Goal: Task Accomplishment & Management: Use online tool/utility

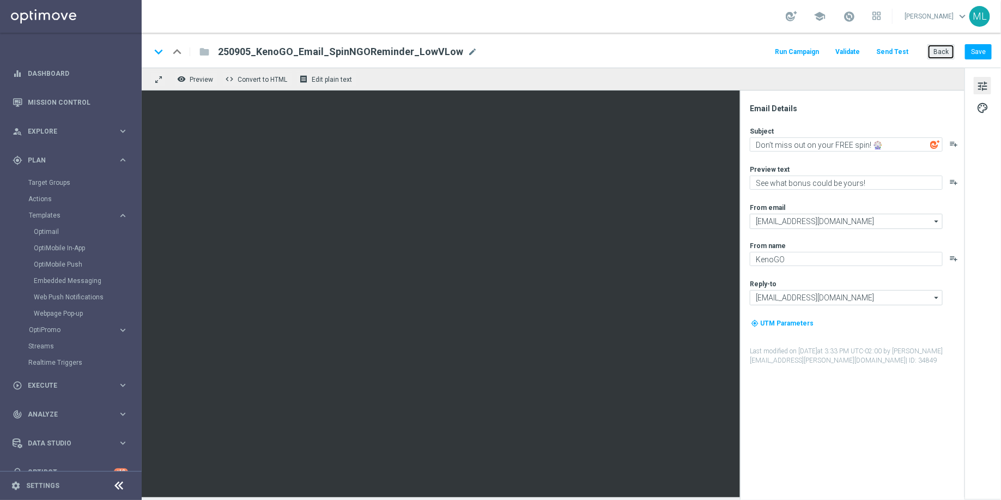
click at [955, 49] on button "Back" at bounding box center [940, 51] width 27 height 15
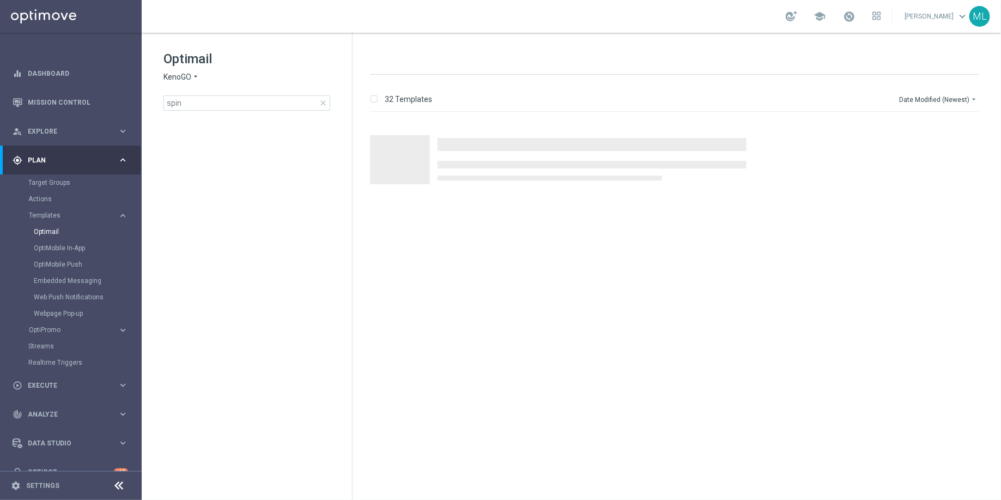
click at [322, 101] on span "close" at bounding box center [323, 103] width 9 height 9
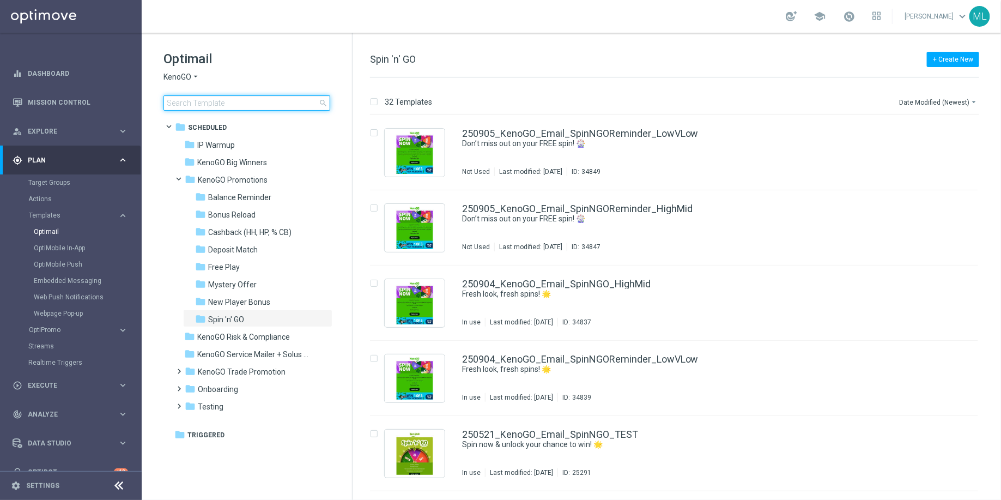
click at [208, 100] on input at bounding box center [246, 102] width 167 height 15
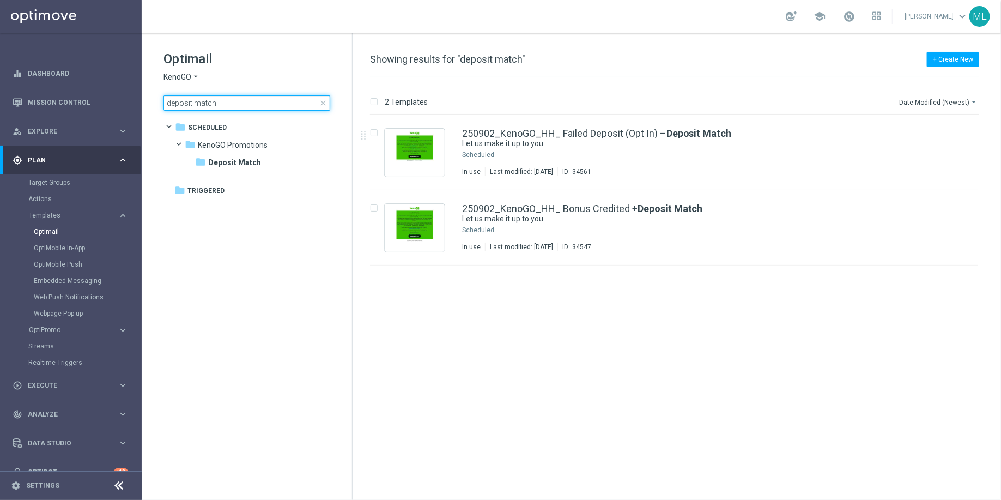
click at [204, 104] on input "deposit match" at bounding box center [246, 102] width 167 height 15
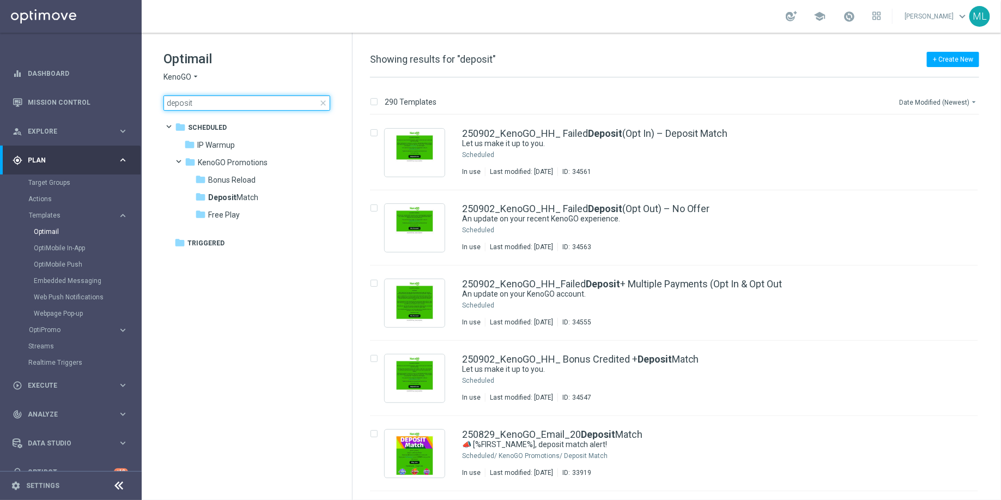
type input "deposit"
click at [967, 102] on button "Date Modified (Newest) arrow_drop_down" at bounding box center [938, 101] width 81 height 13
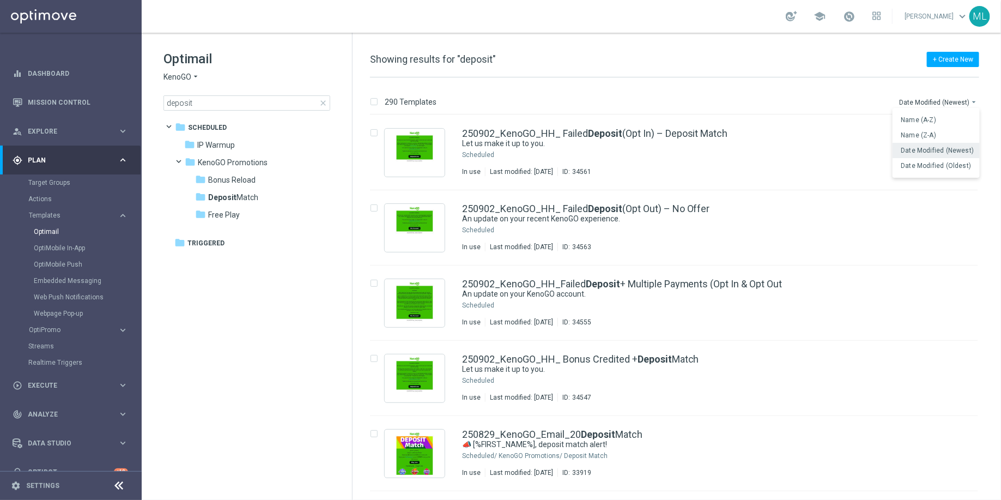
click at [937, 151] on span "Date Modified (Newest)" at bounding box center [937, 151] width 73 height 8
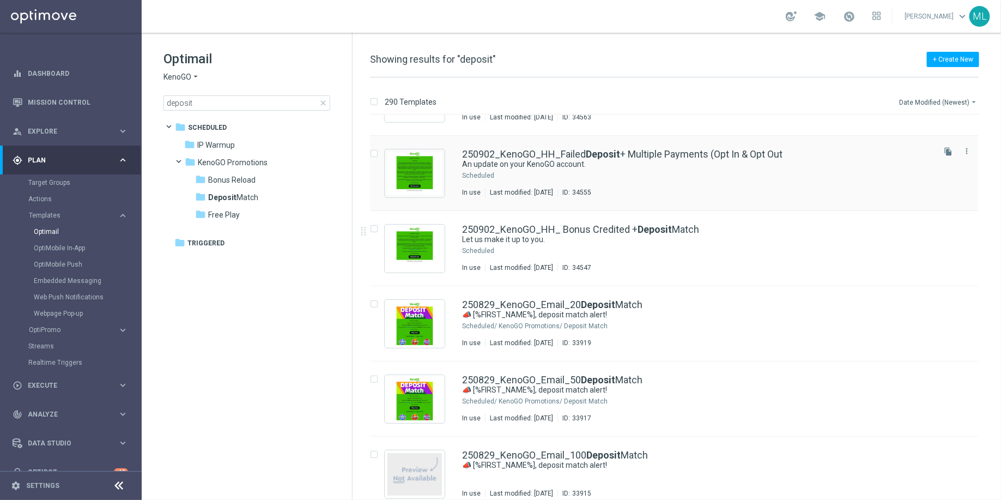
scroll to position [132, 0]
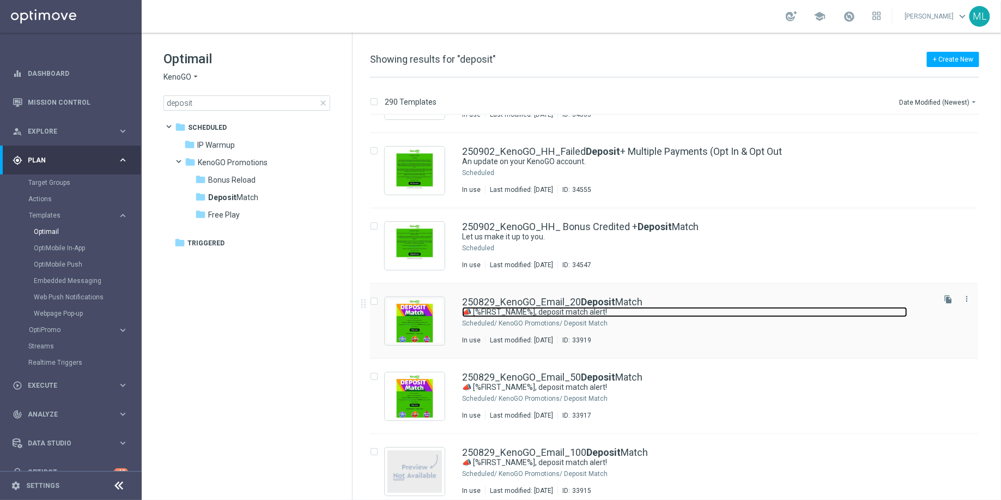
click at [733, 307] on link "📣 [%FIRST_NAME%], deposit match alert!" at bounding box center [684, 312] width 445 height 10
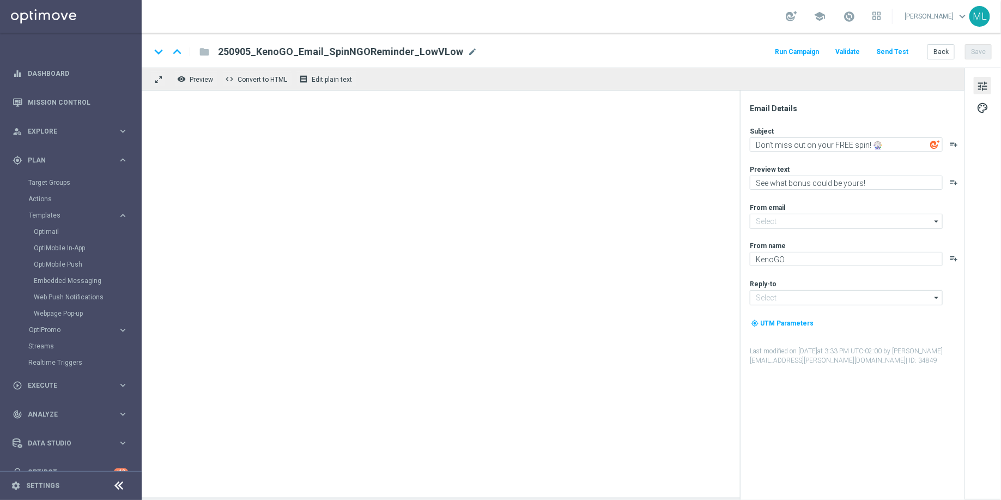
type input "[EMAIL_ADDRESS][DOMAIN_NAME]"
type textarea "📣 [%FIRST_NAME%], deposit match alert!"
type textarea "Your turn to get matched!"
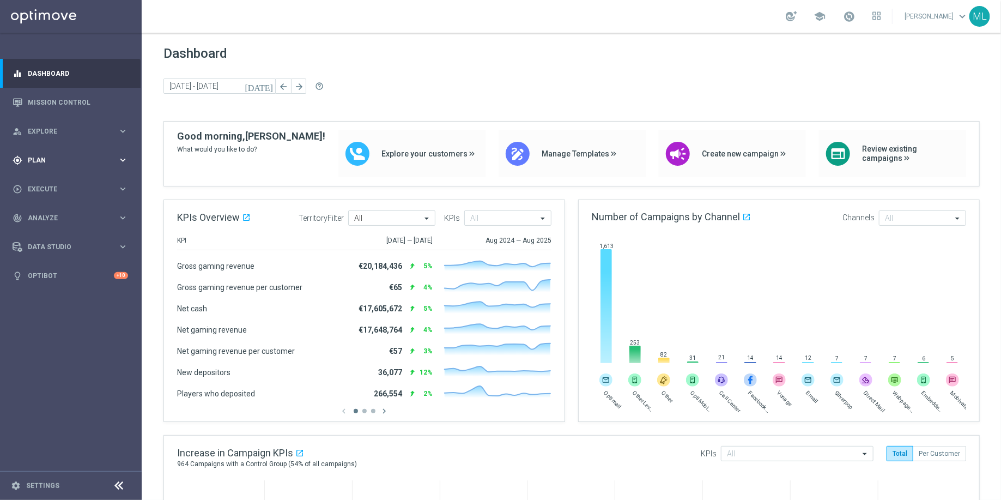
click at [123, 157] on icon "keyboard_arrow_right" at bounding box center [123, 160] width 10 height 10
click at [119, 215] on icon "keyboard_arrow_right" at bounding box center [123, 215] width 10 height 10
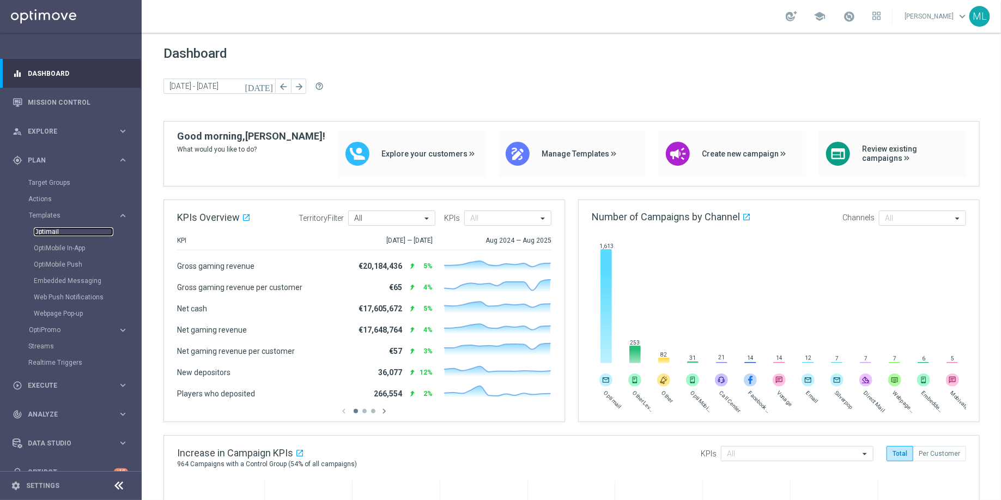
click at [53, 229] on link "Optimail" at bounding box center [74, 231] width 80 height 9
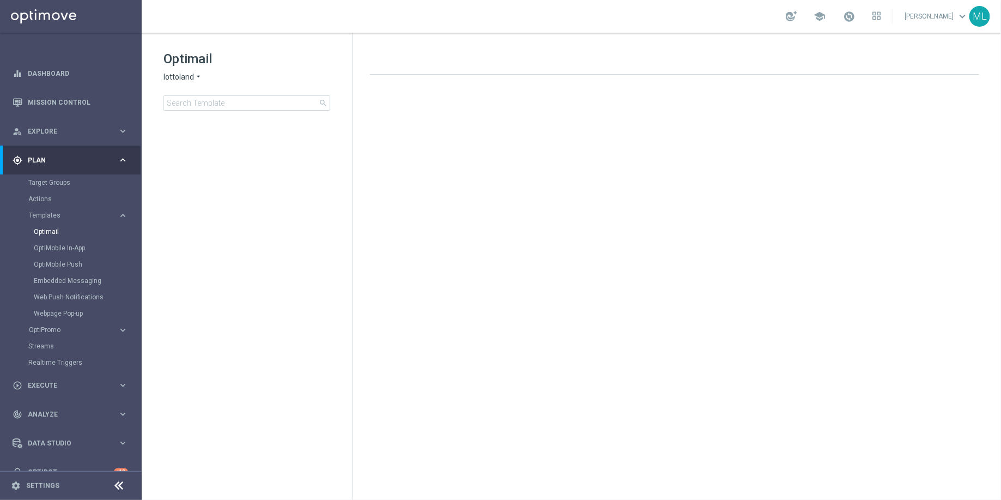
click at [199, 75] on icon "arrow_drop_down" at bounding box center [198, 77] width 9 height 10
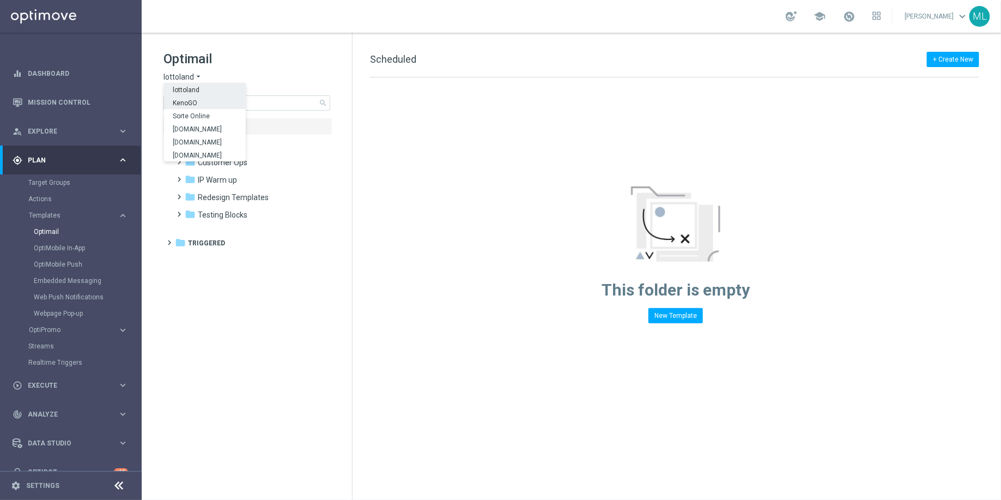
click at [0, 0] on span "KenoGO" at bounding box center [0, 0] width 0 height 0
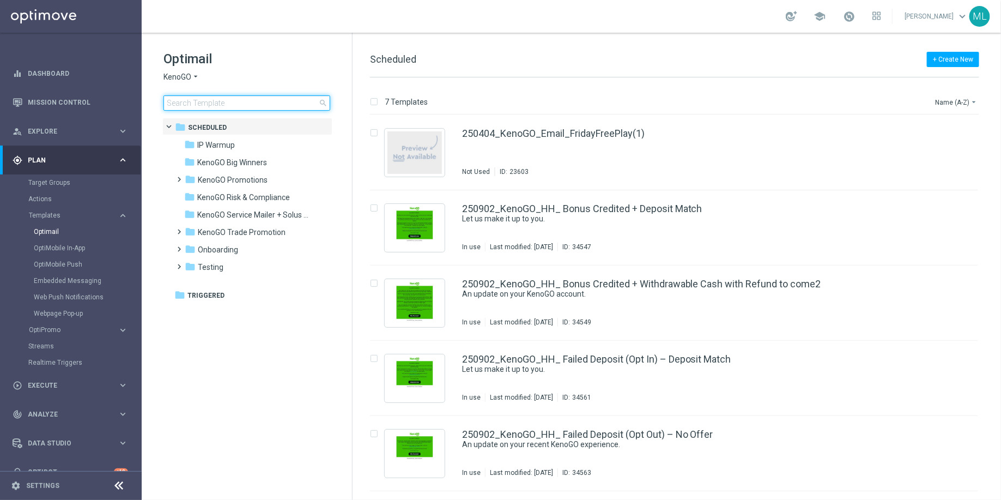
click at [214, 101] on input at bounding box center [246, 102] width 167 height 15
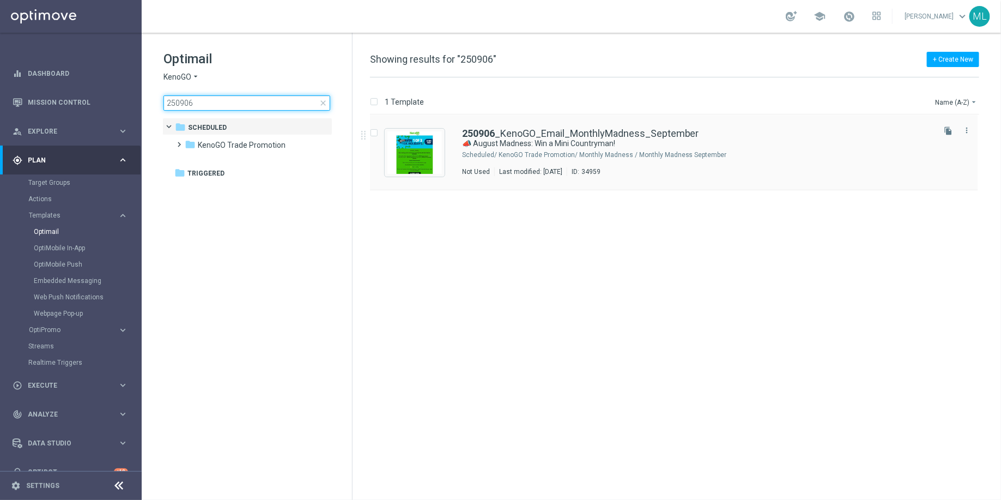
type input "250906"
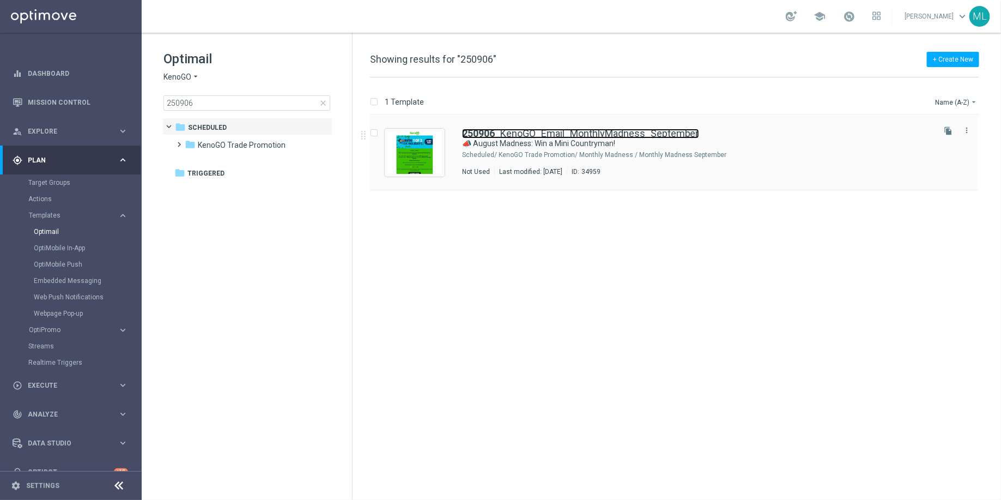
click at [562, 132] on link "250906 _KenoGO_Email_MonthlyMadness_September" at bounding box center [580, 134] width 237 height 10
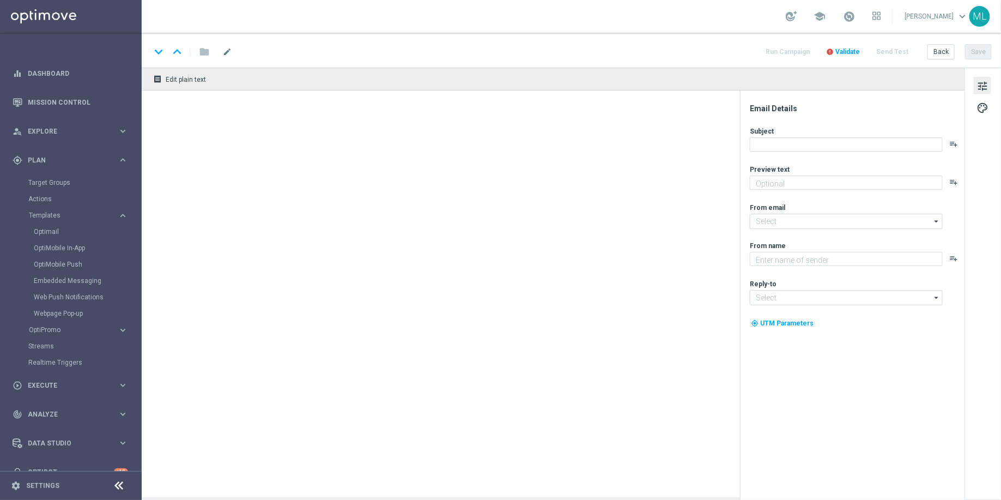
type textarea "Enter now for your chance to drive away in style!"
type input "[EMAIL_ADDRESS][DOMAIN_NAME]"
type textarea "KenoGO"
type input "[EMAIL_ADDRESS][DOMAIN_NAME]"
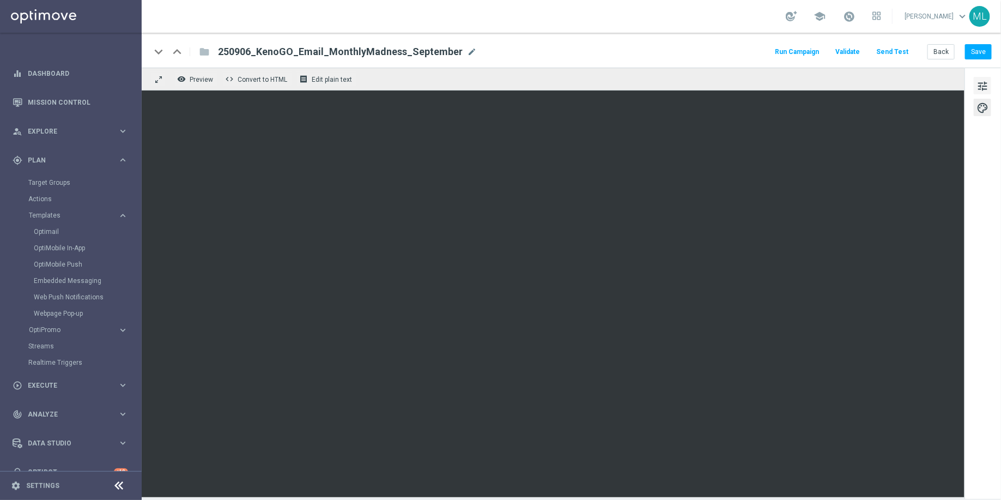
click at [983, 84] on span "tune" at bounding box center [982, 86] width 12 height 14
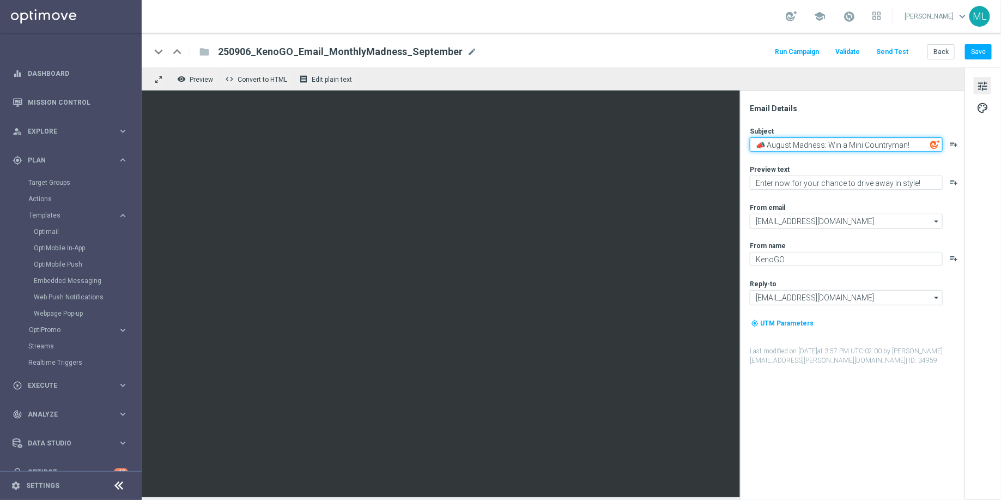
click at [802, 147] on textarea "📣 August Madness: Win a Mini Countryman!" at bounding box center [846, 144] width 193 height 14
click at [782, 147] on textarea "📣 August Madness: Win a Mini Countryman!" at bounding box center [846, 144] width 193 height 14
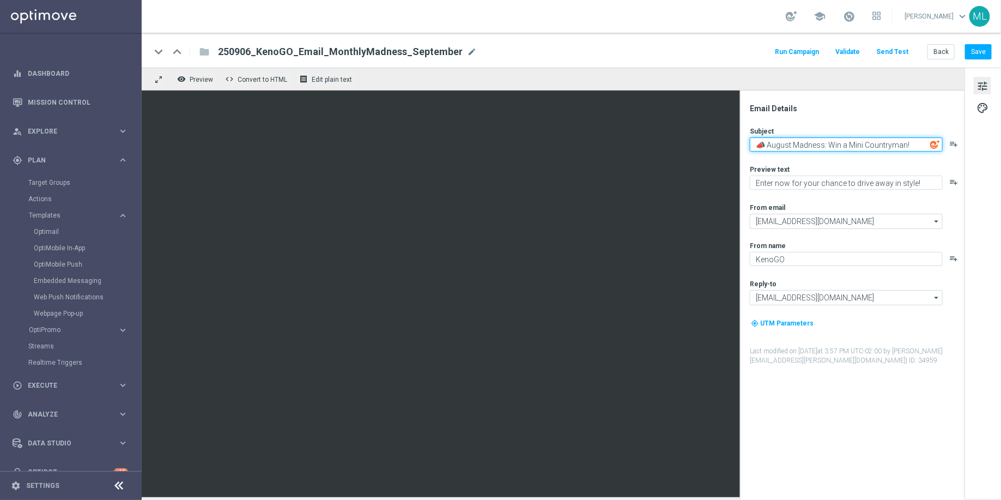
click at [782, 147] on textarea "📣 August Madness: Win a Mini Countryman!" at bounding box center [846, 144] width 193 height 14
paste textarea "September Madness: 3 escapes + 100 vouchers to be wo"
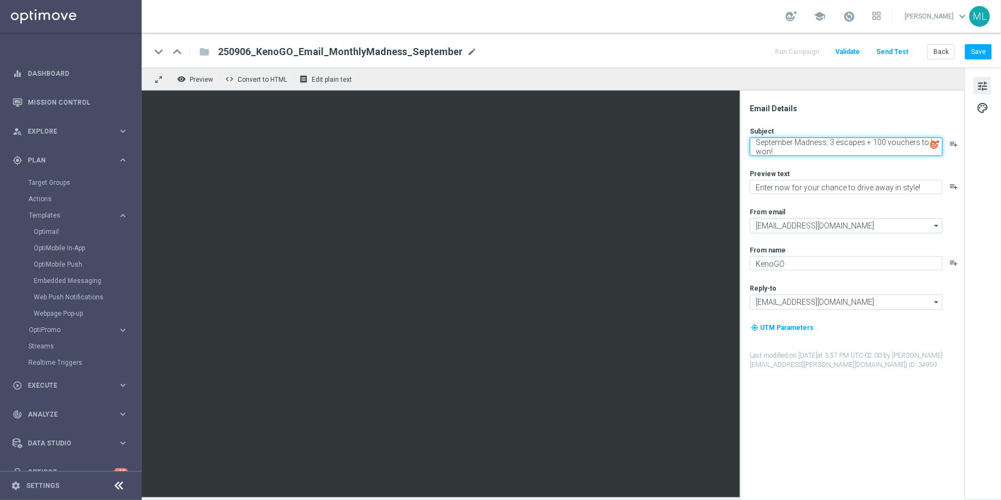
click at [756, 141] on textarea "September Madness: 3 escapes + 100 vouchers to be won!" at bounding box center [846, 146] width 193 height 19
paste textarea "🌴"
type textarea "🌴September Madness: 3 escapes + 100 vouchers to be won!"
click at [748, 166] on div "Email Details Subject 🌴September Madness: 3 escapes + 100 vouchers to be won! p…" at bounding box center [854, 302] width 217 height 396
click at [756, 138] on textarea "🌴September Madness: 3 escapes + 100 vouchers to be won!" at bounding box center [846, 146] width 193 height 19
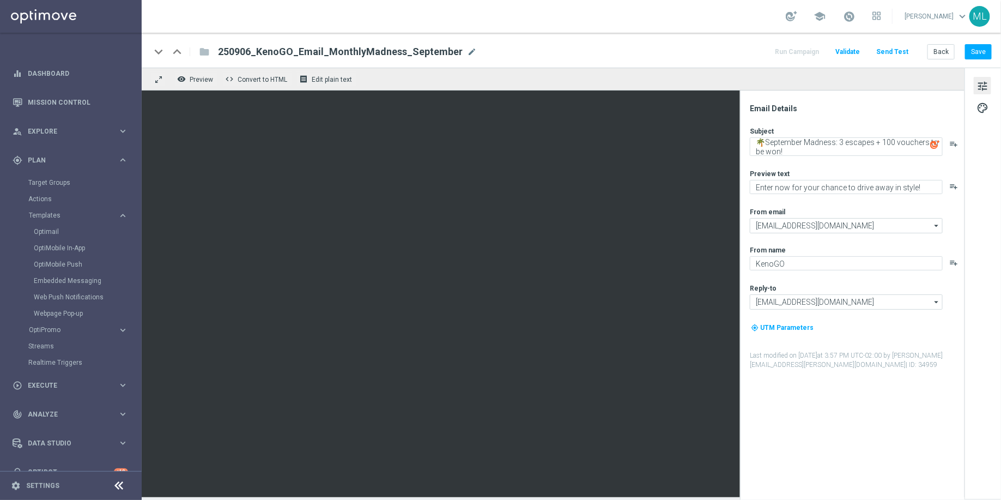
click at [871, 167] on div "Subject 🌴September Madness: 3 escapes + 100 vouchers to be won! playlist_add Pr…" at bounding box center [857, 247] width 214 height 243
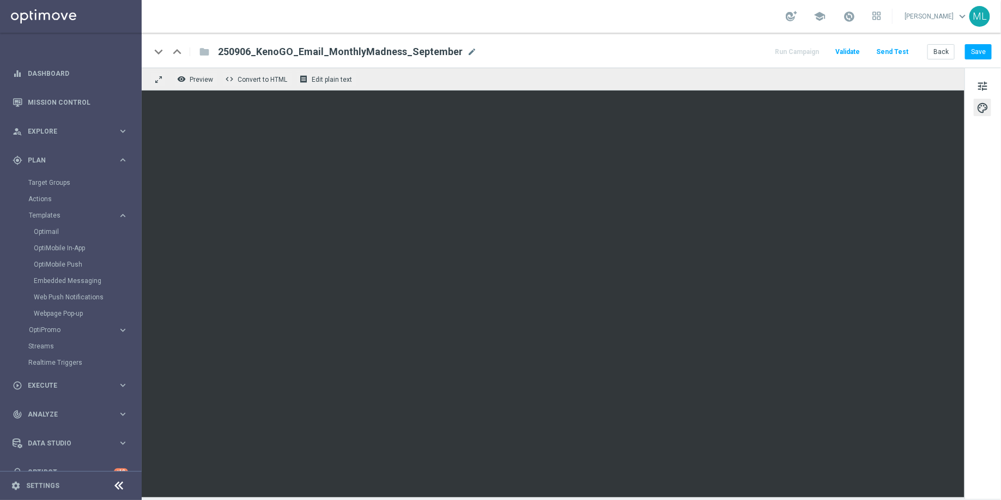
click at [967, 316] on div "tune palette" at bounding box center [982, 283] width 37 height 431
click at [986, 265] on div "tune palette" at bounding box center [982, 283] width 37 height 431
click at [975, 275] on div "tune palette" at bounding box center [982, 283] width 37 height 431
click at [975, 50] on button "Save" at bounding box center [978, 51] width 27 height 15
click at [980, 53] on button "Save" at bounding box center [978, 51] width 27 height 15
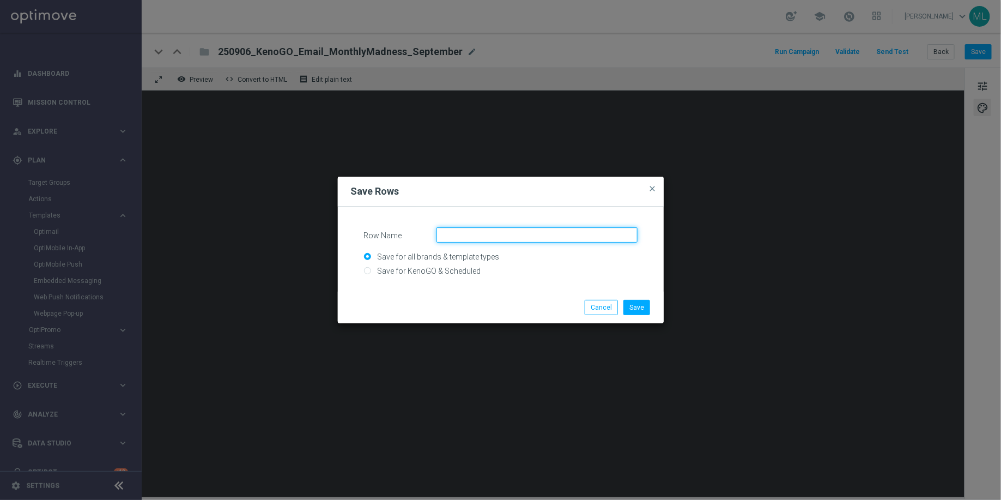
click at [462, 234] on input "Row Name" at bounding box center [536, 234] width 201 height 15
type input "CTA new brand"
click at [364, 271] on input "Save for KenoGO & Scheduled" at bounding box center [501, 275] width 274 height 15
radio input "true"
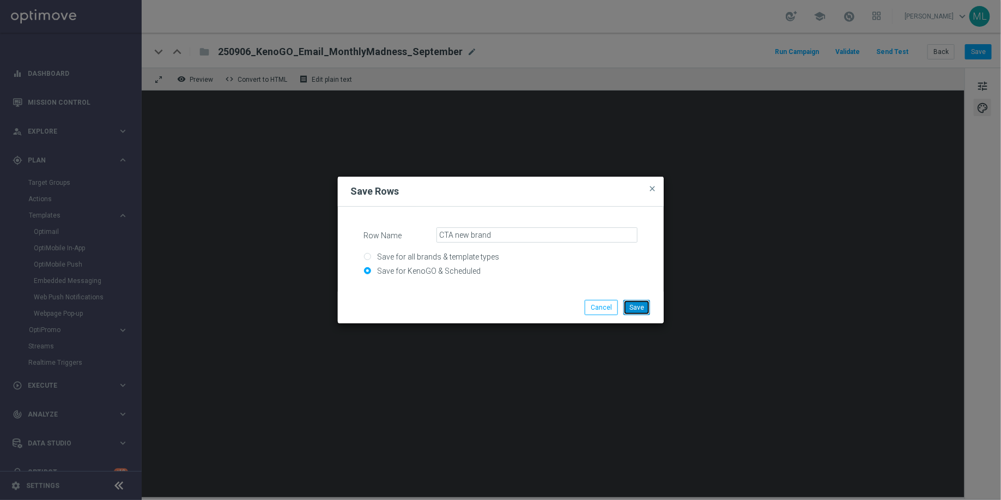
click at [646, 308] on button "Save" at bounding box center [636, 307] width 27 height 15
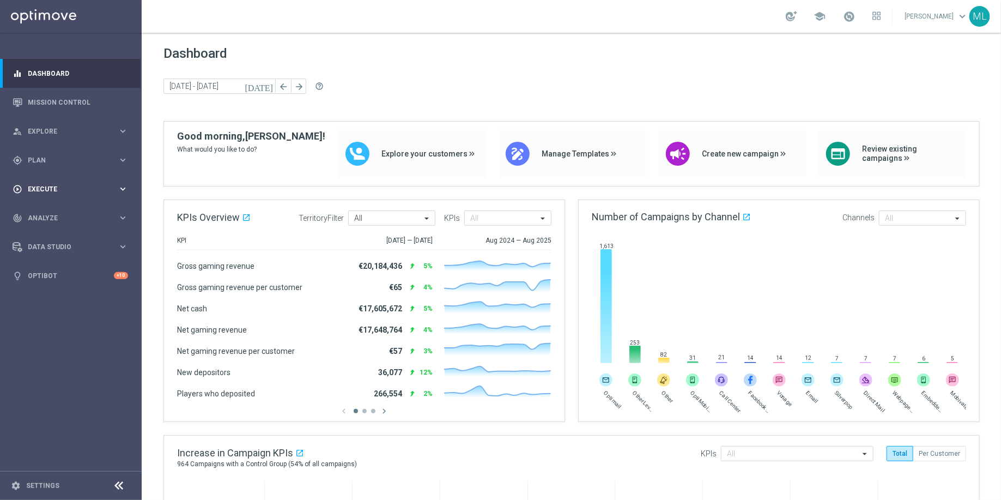
click at [122, 193] on icon "keyboard_arrow_right" at bounding box center [123, 189] width 10 height 10
click at [80, 96] on link "Mission Control" at bounding box center [78, 102] width 100 height 29
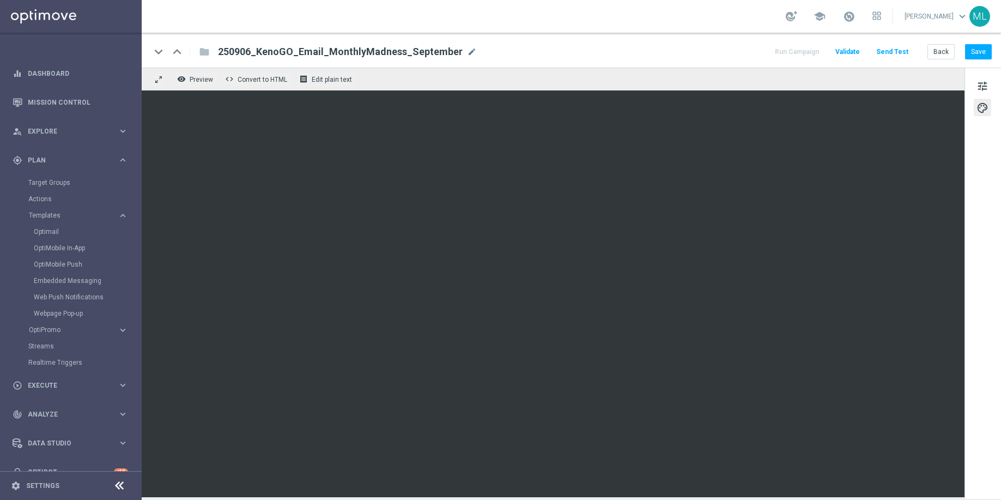
click at [982, 52] on button "Save" at bounding box center [978, 51] width 27 height 15
click at [939, 54] on button "Back" at bounding box center [940, 51] width 27 height 15
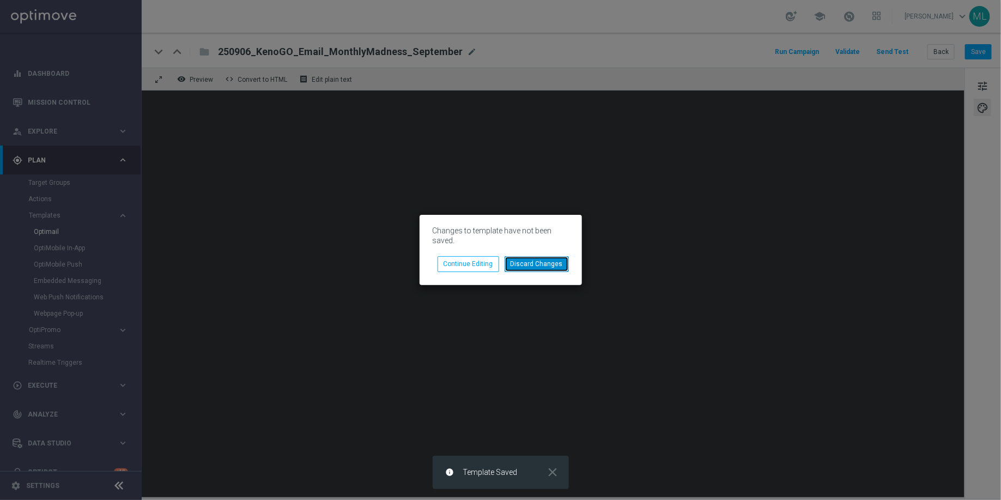
click at [532, 264] on button "Discard Changes" at bounding box center [537, 263] width 64 height 15
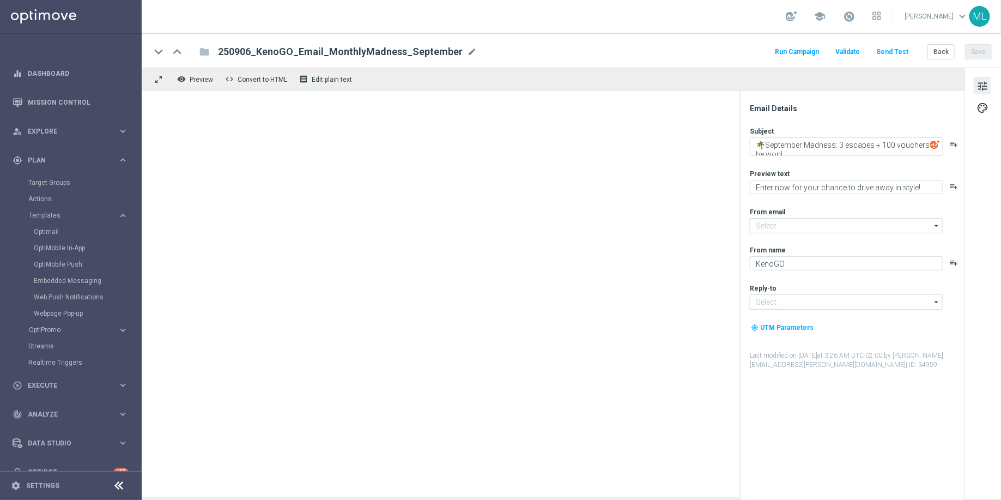
type input "[EMAIL_ADDRESS][DOMAIN_NAME]"
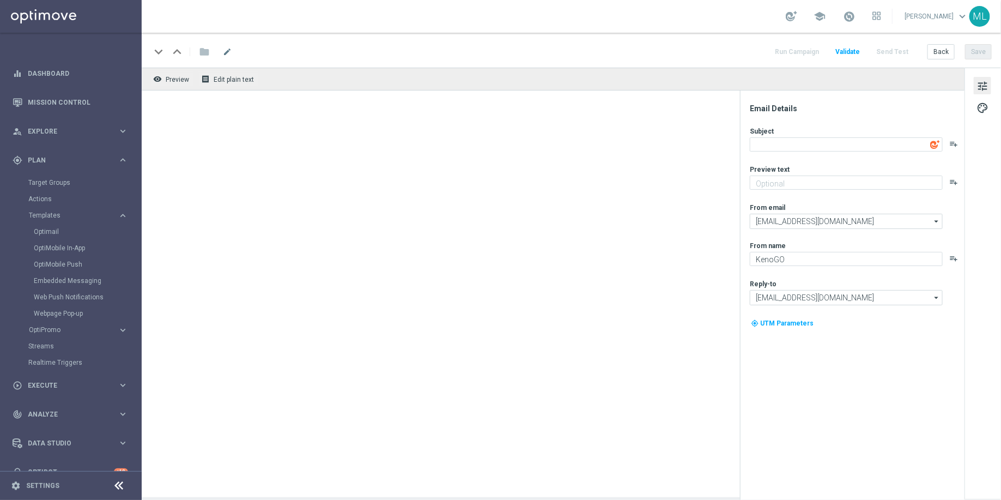
type textarea "🌴September Madness: 3 escapes + 100 vouchers to be won!"
type textarea "Enter now for your chance to drive away in style!"
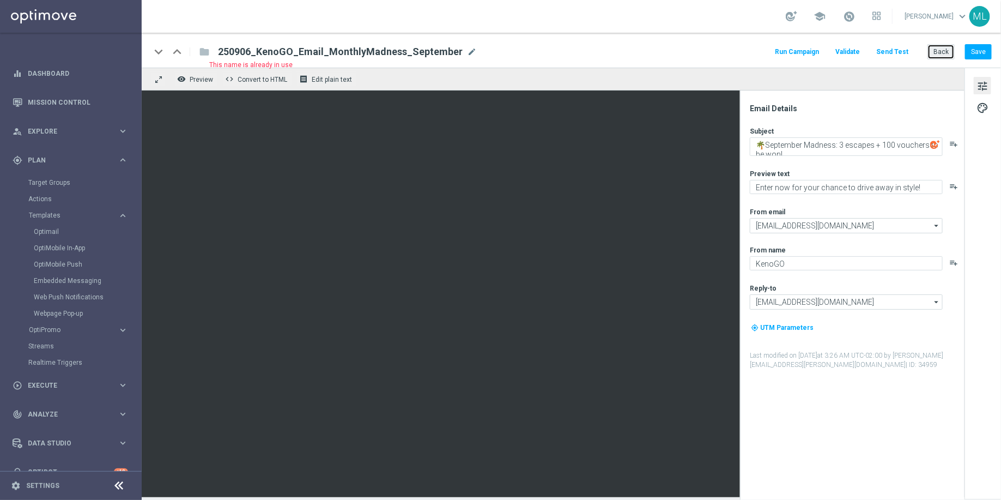
click at [940, 51] on button "Back" at bounding box center [940, 51] width 27 height 15
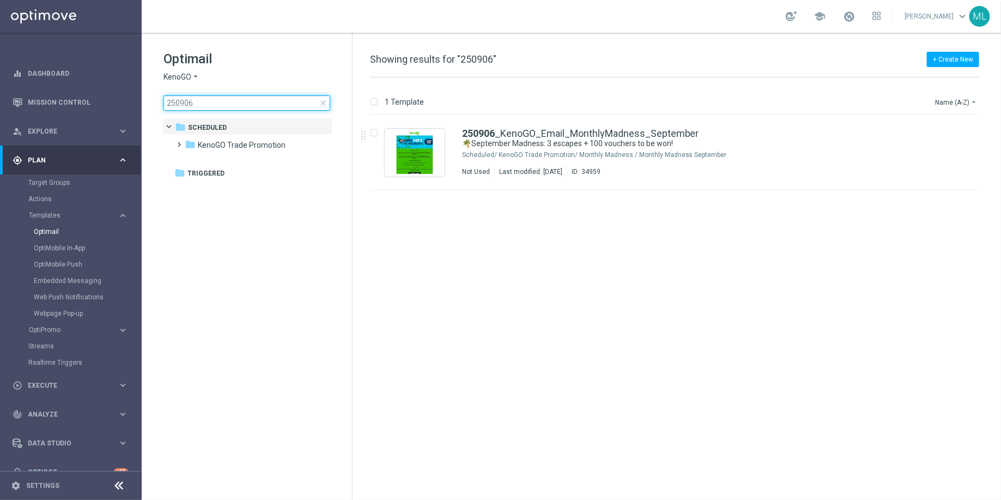
click at [230, 101] on input "250906" at bounding box center [246, 102] width 167 height 15
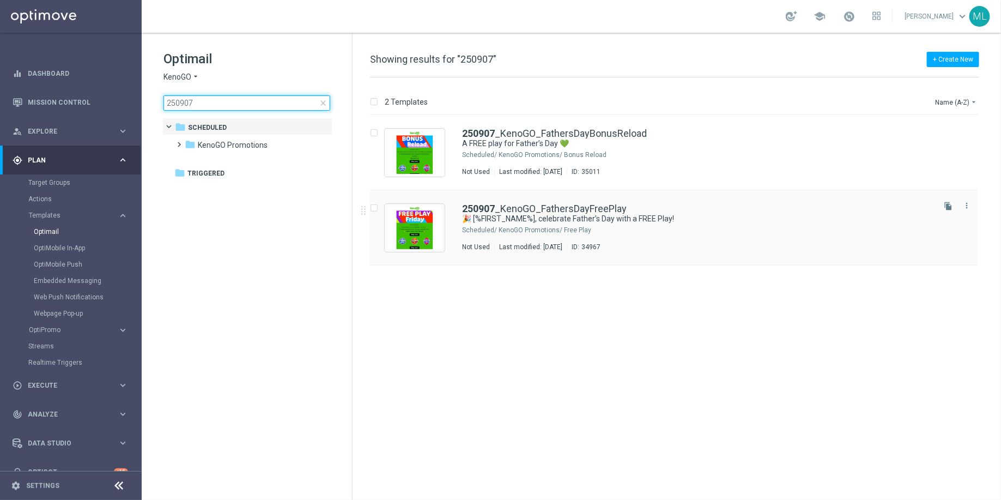
type input "250907"
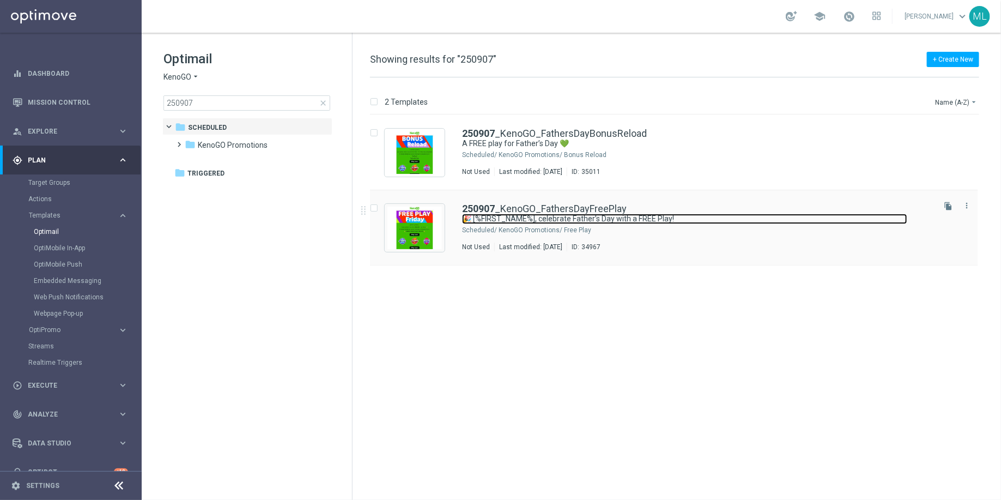
click at [684, 214] on link "🎉 [%FIRST_NAME%], celebrate Father’s Day with a FREE Play!" at bounding box center [684, 219] width 445 height 10
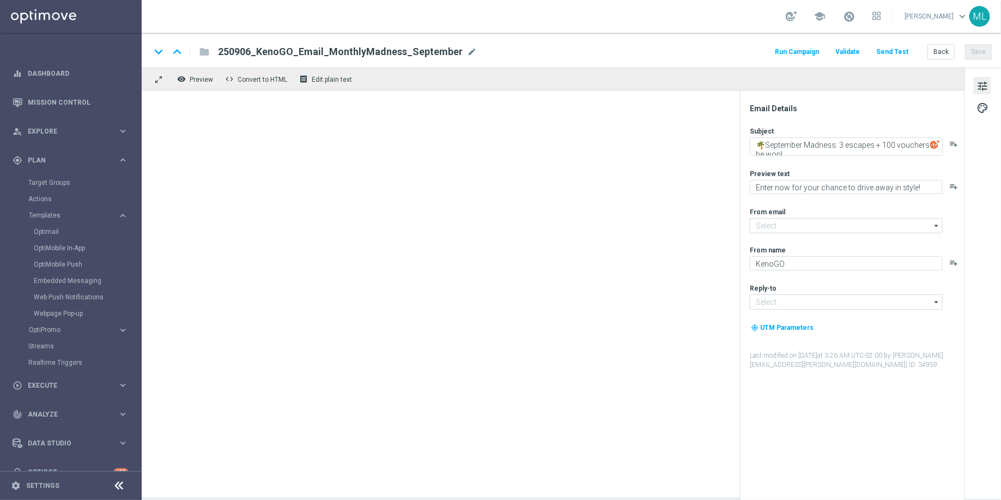
type input "[EMAIL_ADDRESS][DOMAIN_NAME]"
type textarea "🎉 [%FIRST_NAME%], celebrate Father’s Day with a FREE Play!"
type textarea "A little Sunday fun, on us!"
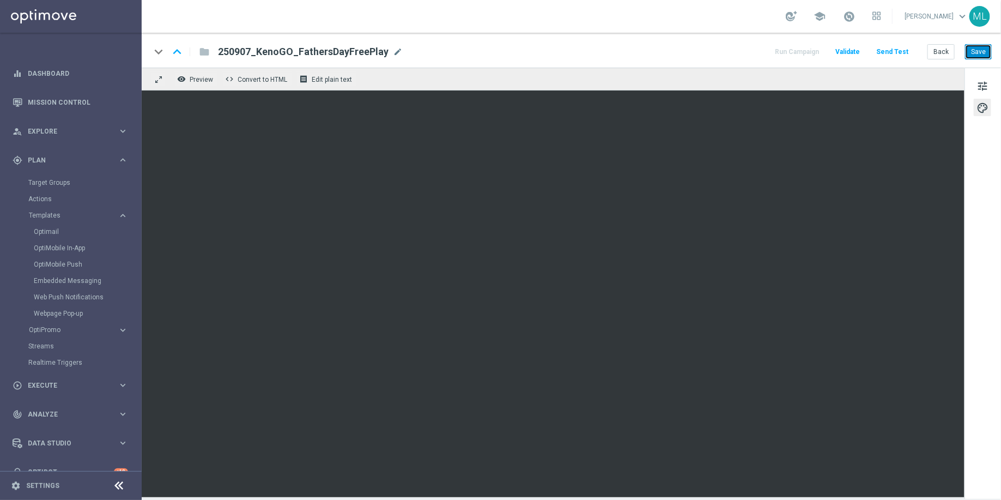
click at [976, 53] on button "Save" at bounding box center [978, 51] width 27 height 15
click at [980, 57] on button "Save" at bounding box center [978, 51] width 27 height 15
